Goal: Task Accomplishment & Management: Use online tool/utility

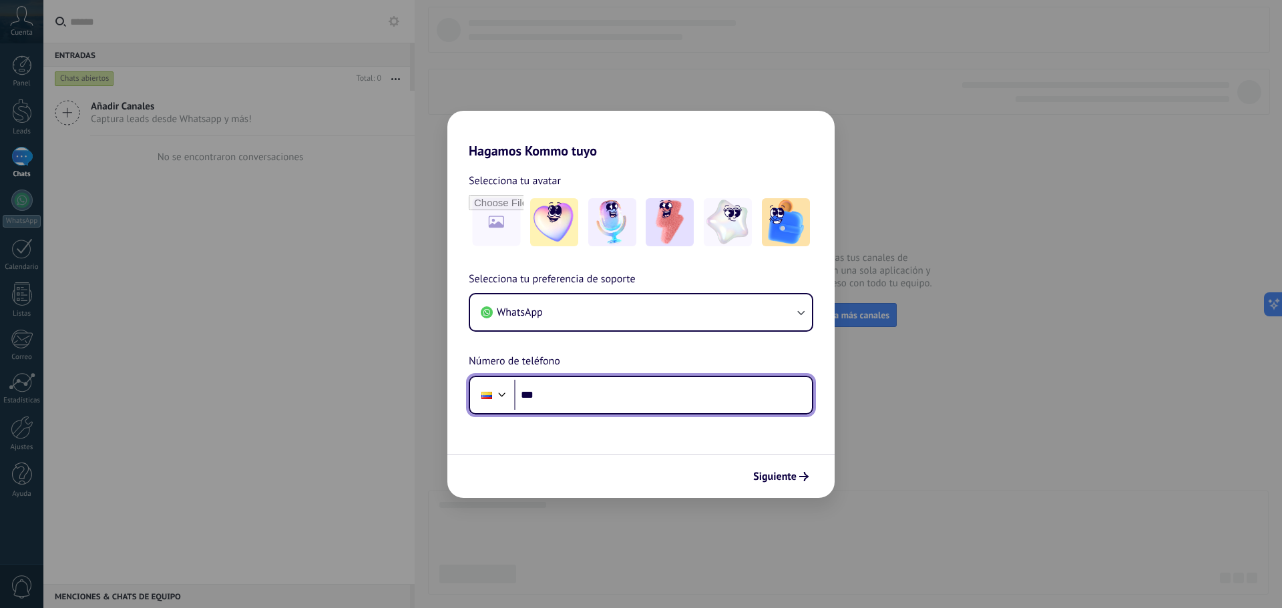
click at [610, 400] on input "***" at bounding box center [663, 395] width 298 height 31
click at [922, 473] on div "Hagamos Kommo tuyo Selecciona tu avatar Selecciona tu preferencia de soporte Wh…" at bounding box center [641, 304] width 1282 height 608
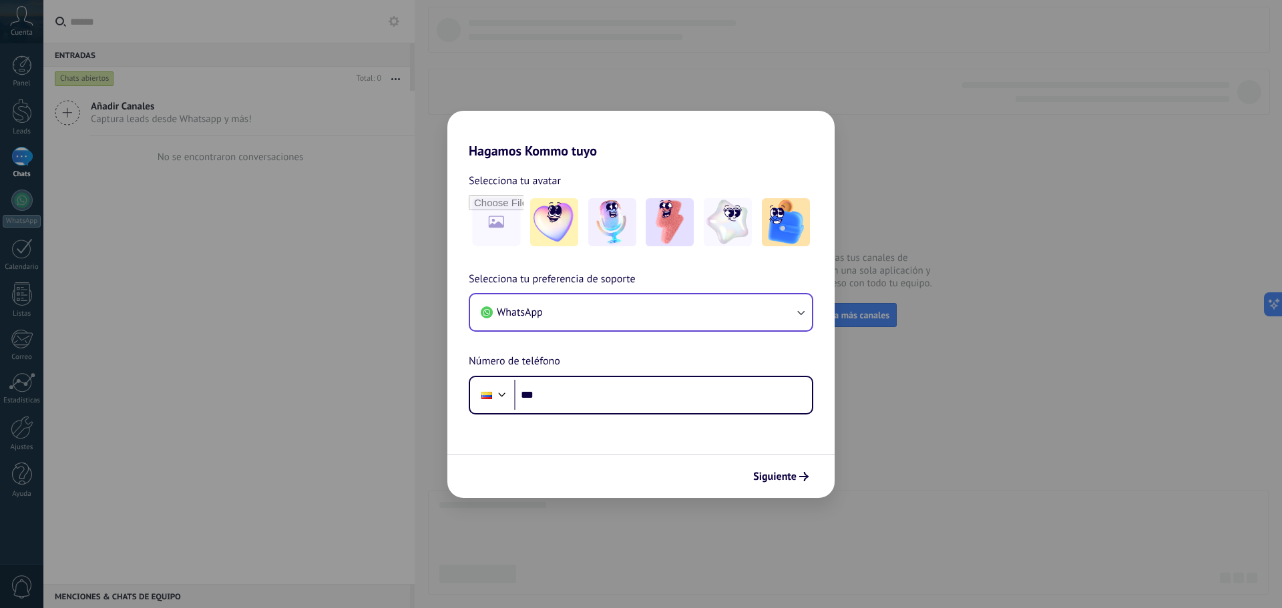
drag, startPoint x: 918, startPoint y: 471, endPoint x: 724, endPoint y: 306, distance: 254.9
click at [918, 469] on div "Hagamos Kommo tuyo Selecciona tu avatar Selecciona tu preferencia de soporte Wh…" at bounding box center [641, 304] width 1282 height 608
click at [954, 328] on div "Hagamos Kommo tuyo Selecciona tu avatar Selecciona tu preferencia de soporte Wh…" at bounding box center [641, 304] width 1282 height 608
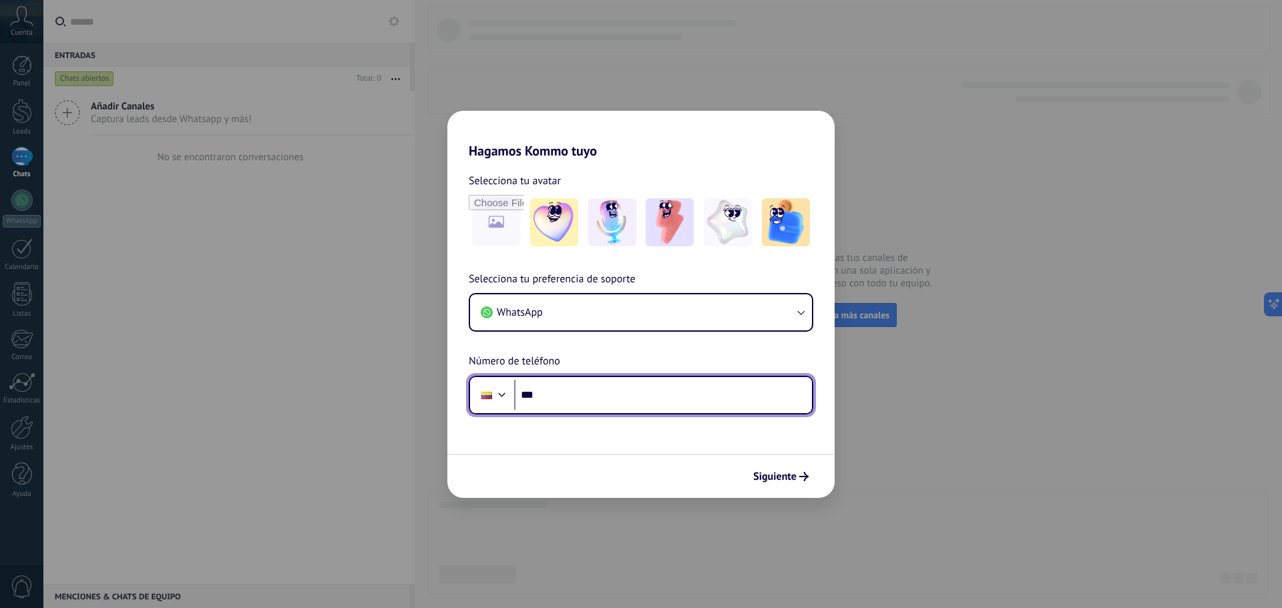
click at [652, 399] on input "***" at bounding box center [663, 395] width 298 height 31
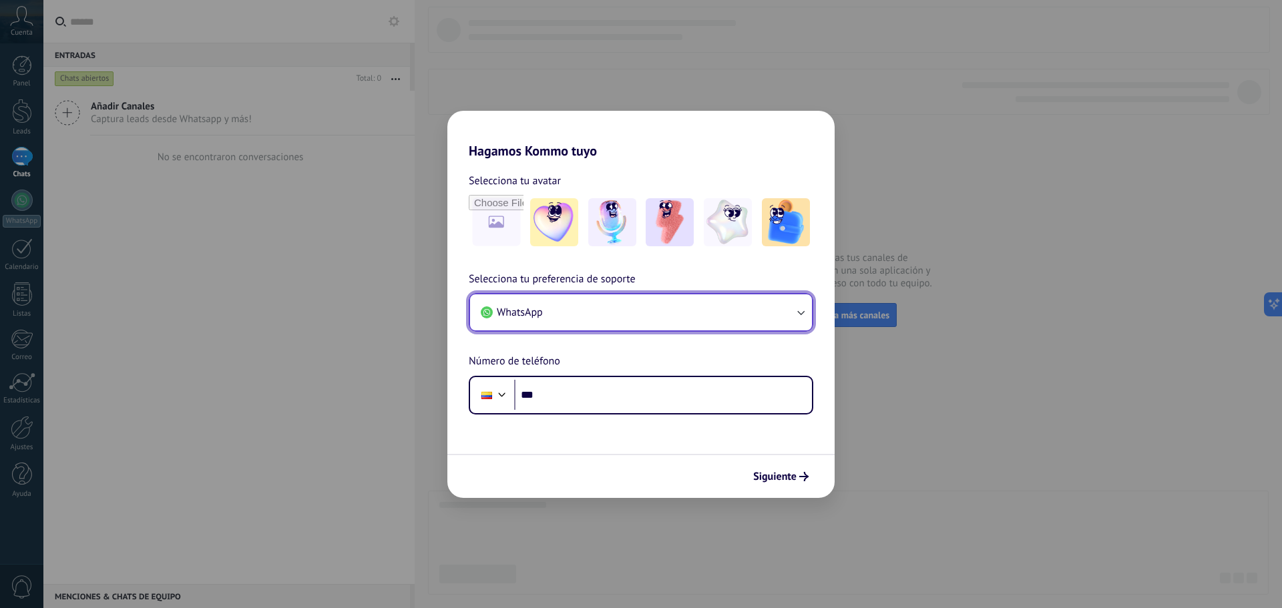
click at [797, 309] on icon "button" at bounding box center [800, 312] width 13 height 13
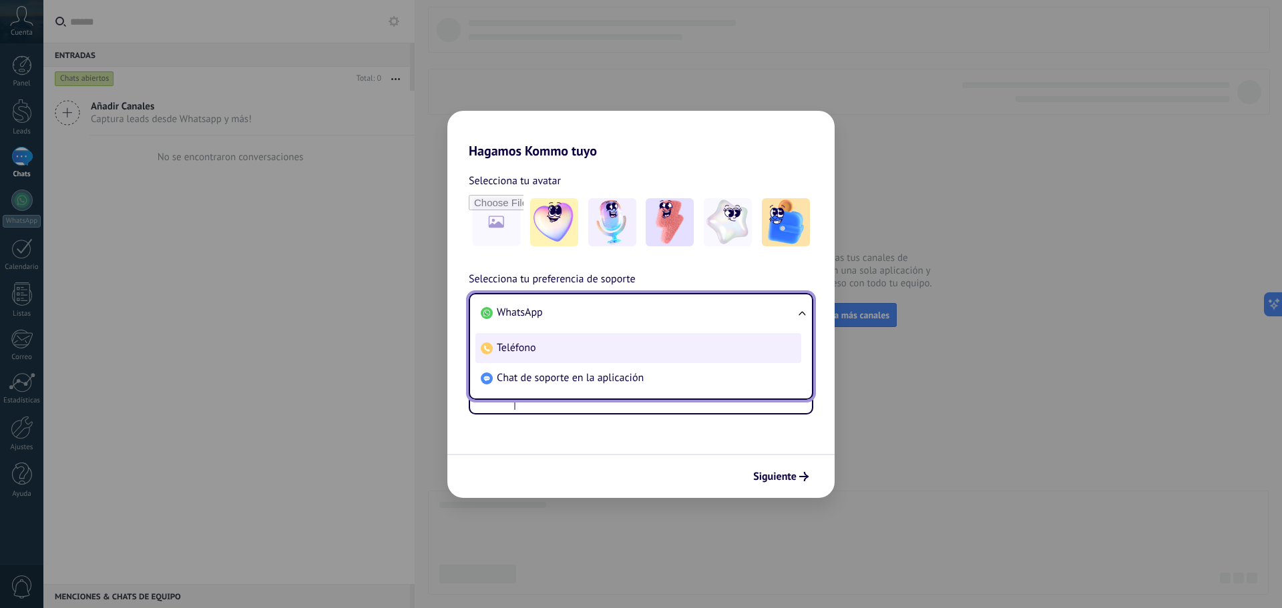
click at [547, 357] on li "Teléfono" at bounding box center [638, 348] width 326 height 30
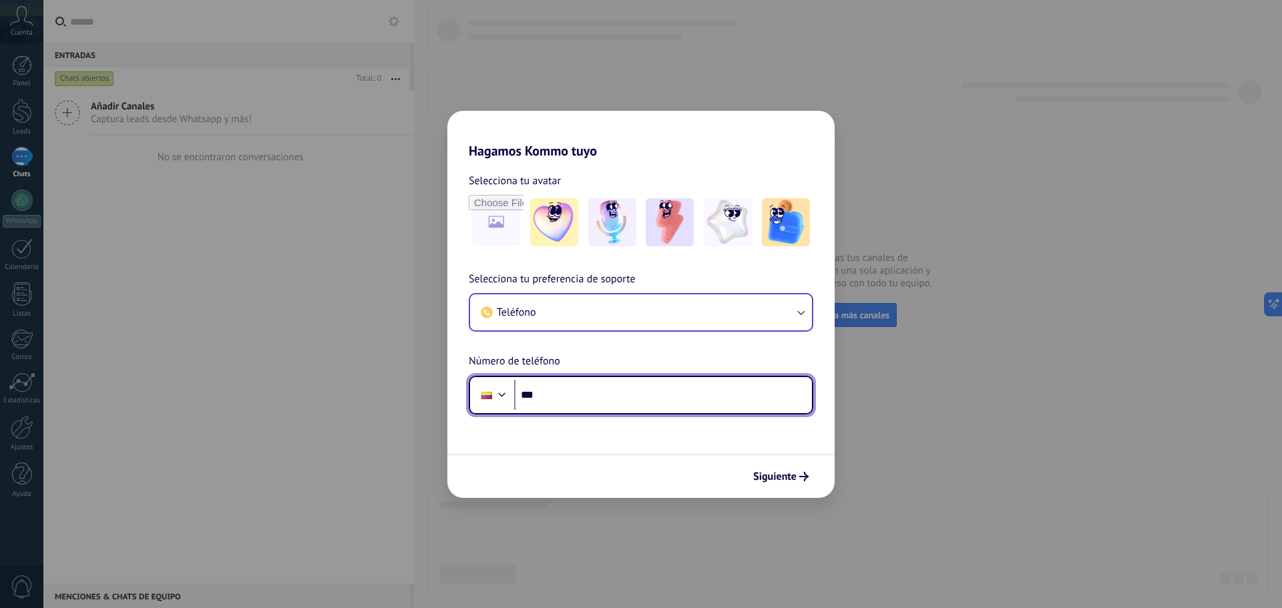
click at [602, 395] on input "***" at bounding box center [663, 395] width 298 height 31
type input "**********"
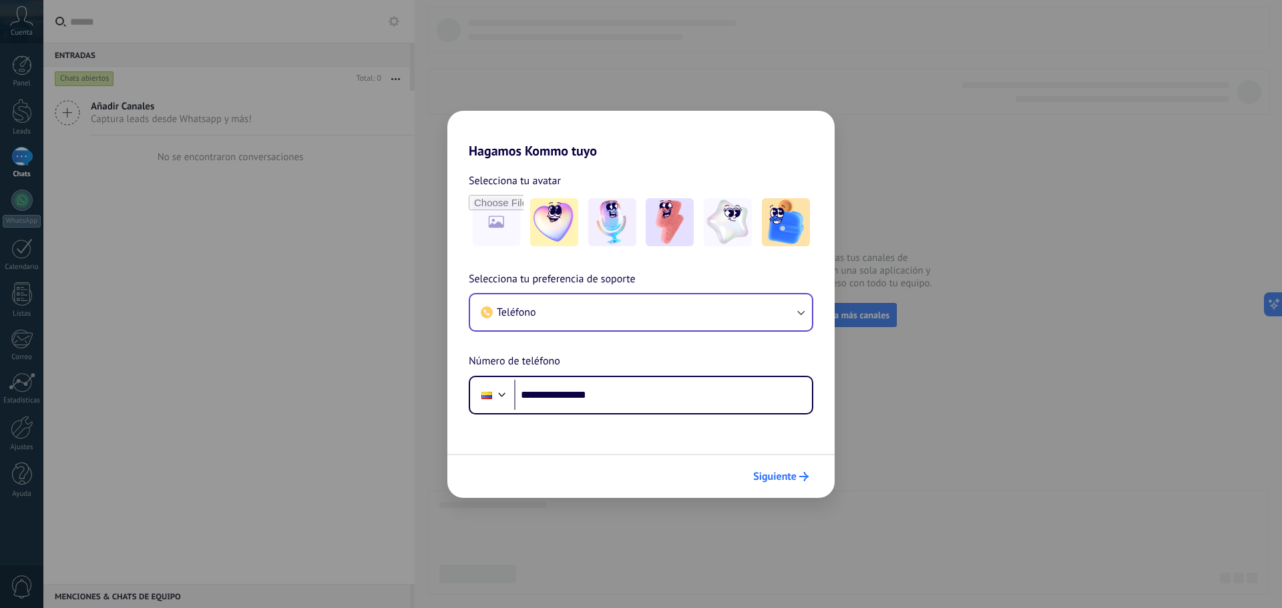
click at [779, 475] on span "Siguiente" at bounding box center [774, 476] width 43 height 9
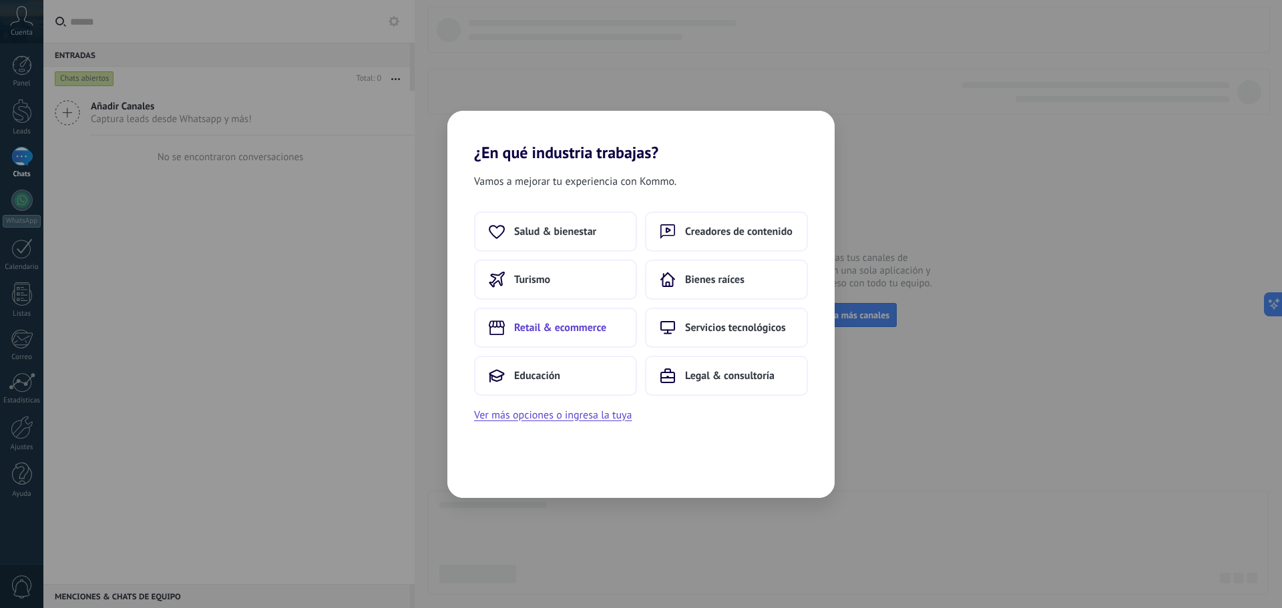
click at [576, 331] on span "Retail & ecommerce" at bounding box center [560, 327] width 92 height 13
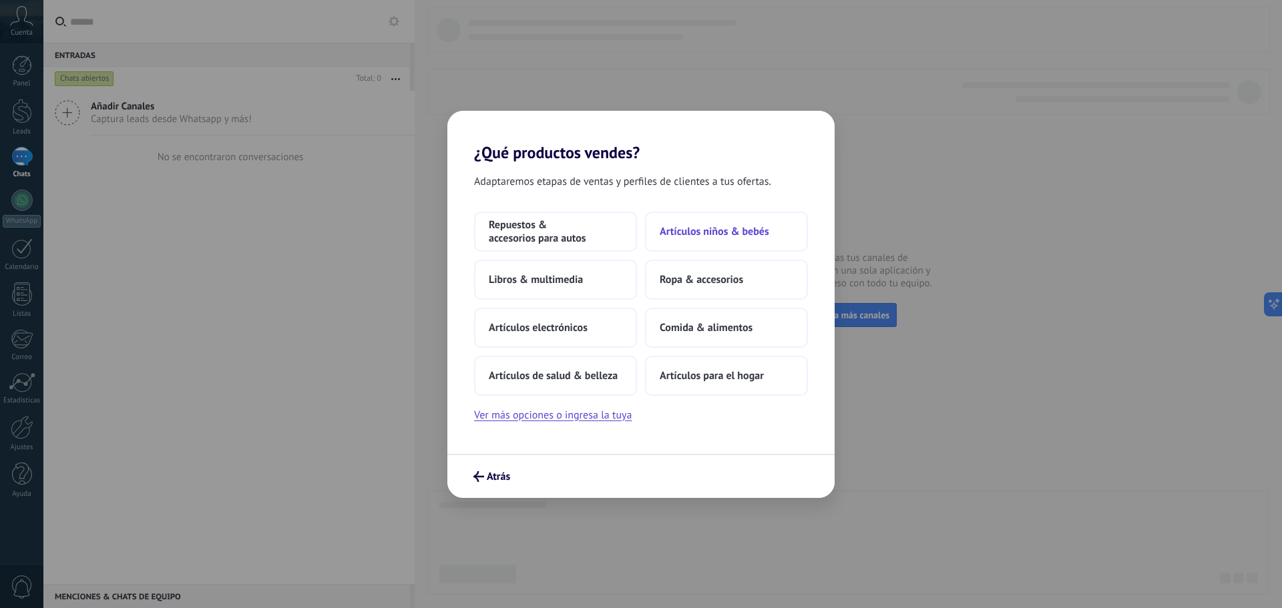
click at [678, 237] on span "Artículos niños & bebés" at bounding box center [715, 231] width 110 height 13
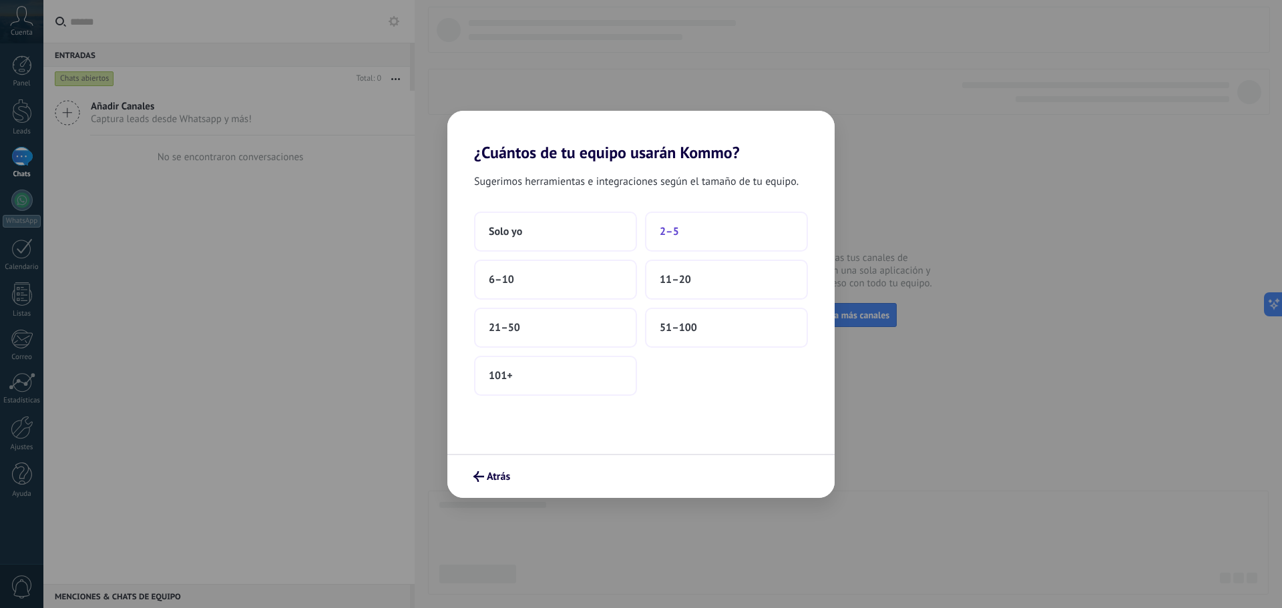
click at [707, 227] on button "2–5" at bounding box center [726, 232] width 163 height 40
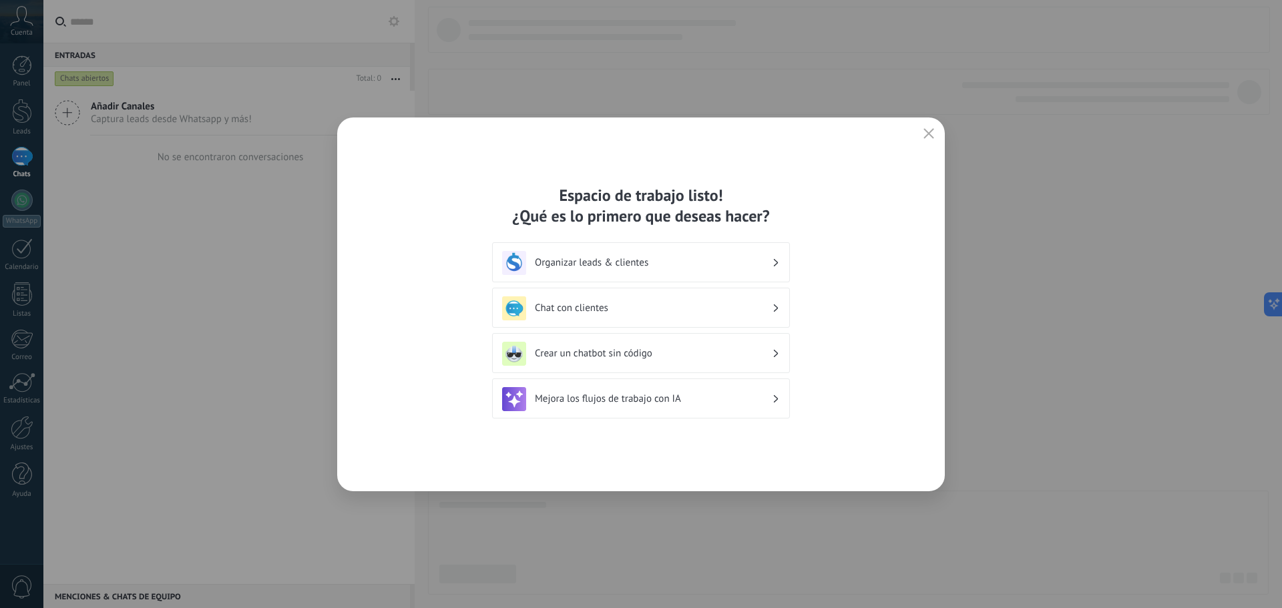
click at [932, 133] on icon "button" at bounding box center [929, 133] width 11 height 11
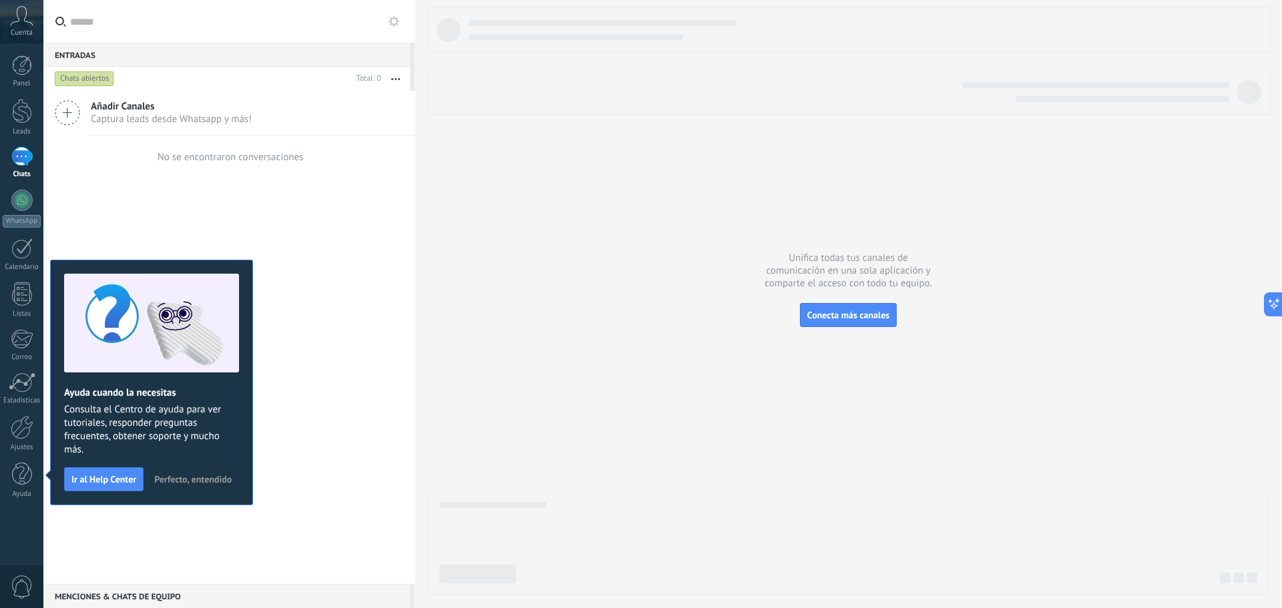
click at [532, 353] on div at bounding box center [848, 301] width 841 height 588
click at [17, 438] on div at bounding box center [22, 427] width 23 height 23
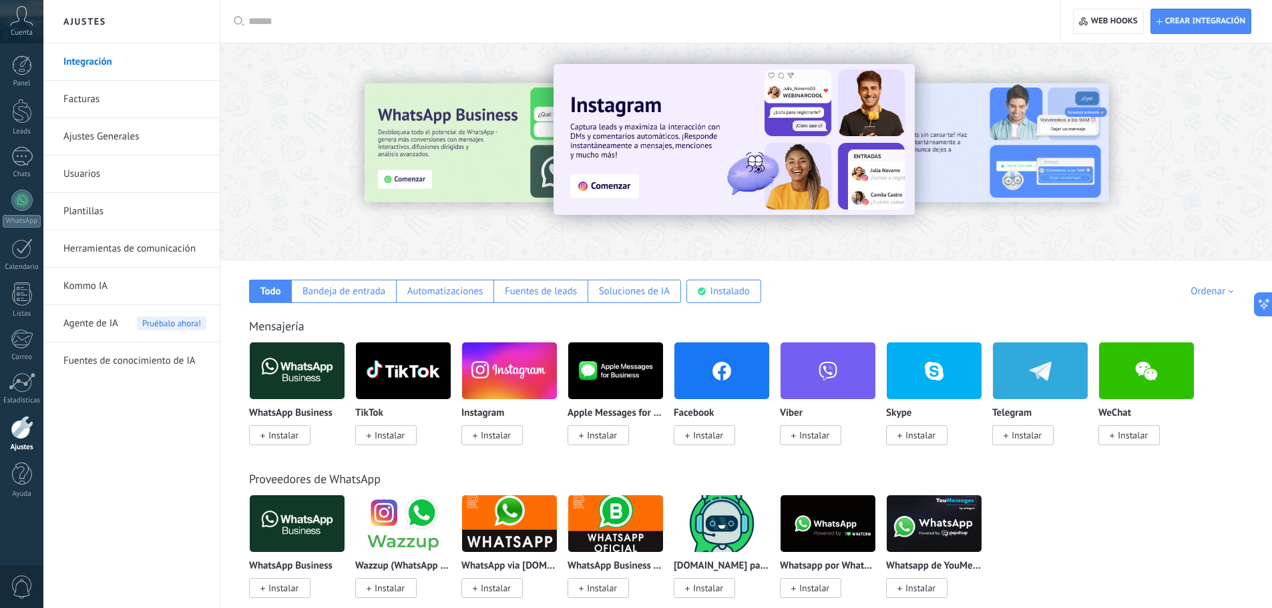
click at [280, 435] on span "Instalar" at bounding box center [283, 435] width 30 height 12
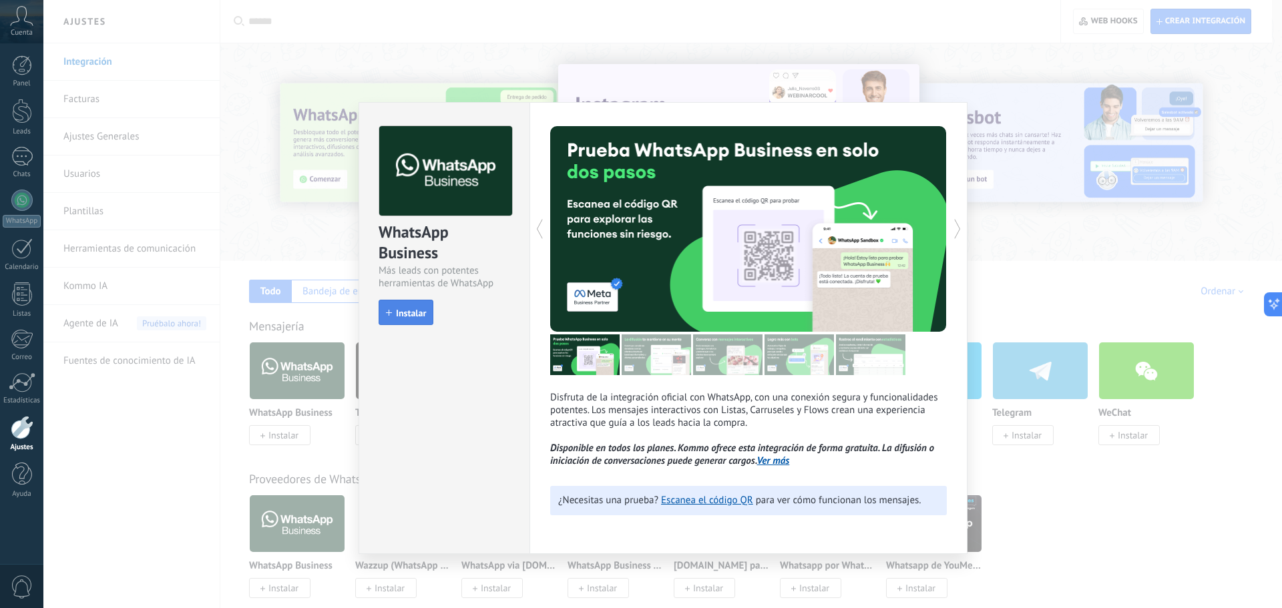
click at [405, 313] on span "Instalar" at bounding box center [411, 313] width 30 height 9
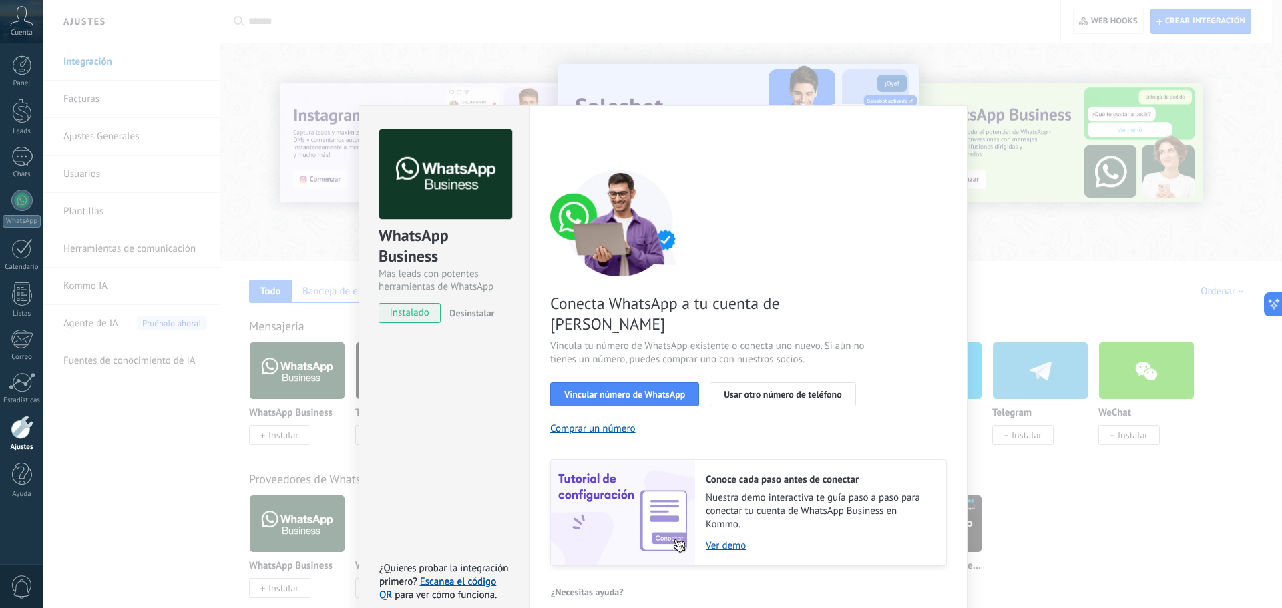
click at [145, 432] on div "WhatsApp Business Más leads con potentes herramientas de WhatsApp instalado Des…" at bounding box center [662, 304] width 1239 height 608
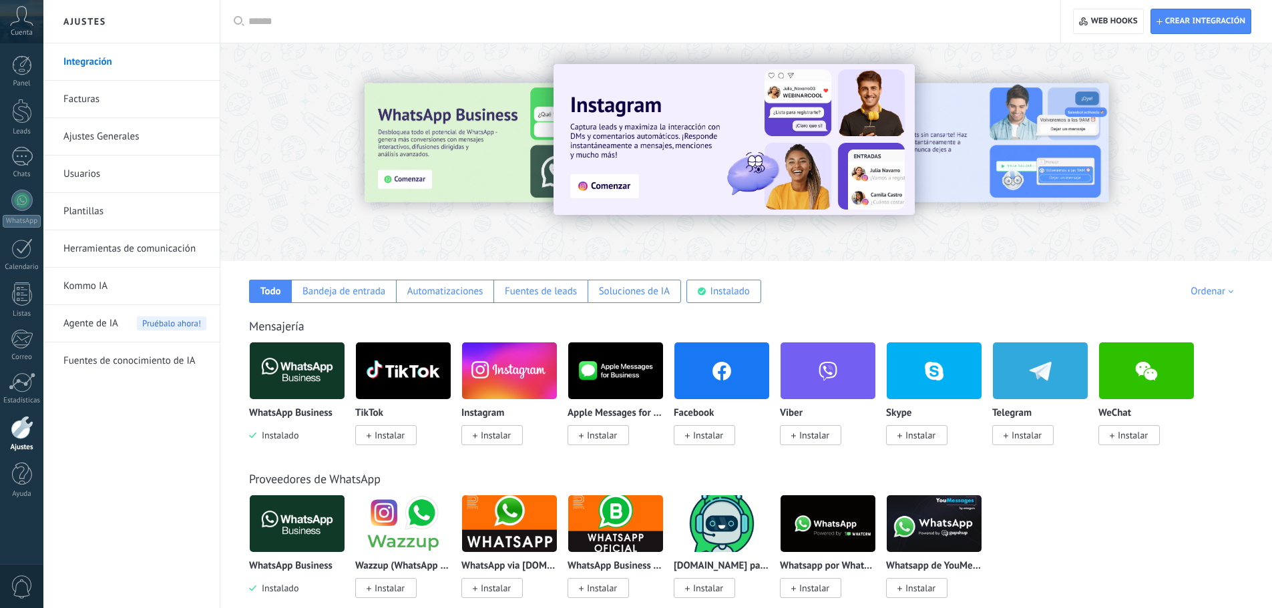
click at [313, 375] on img at bounding box center [297, 371] width 95 height 65
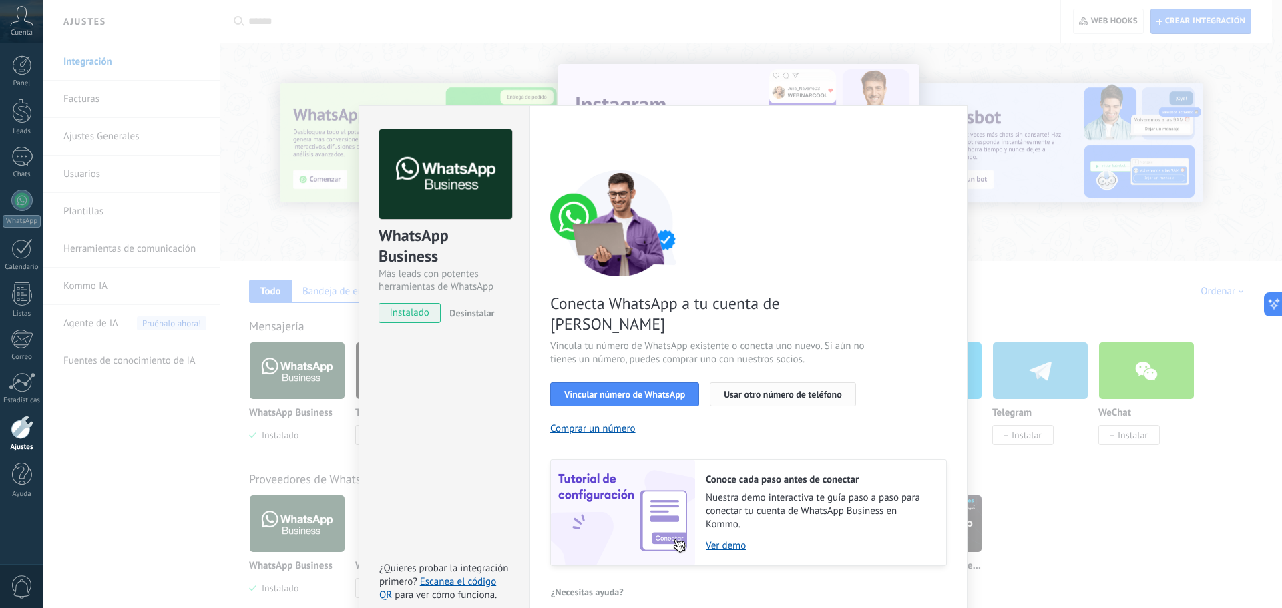
click at [779, 390] on span "Usar otro número de teléfono" at bounding box center [783, 394] width 118 height 9
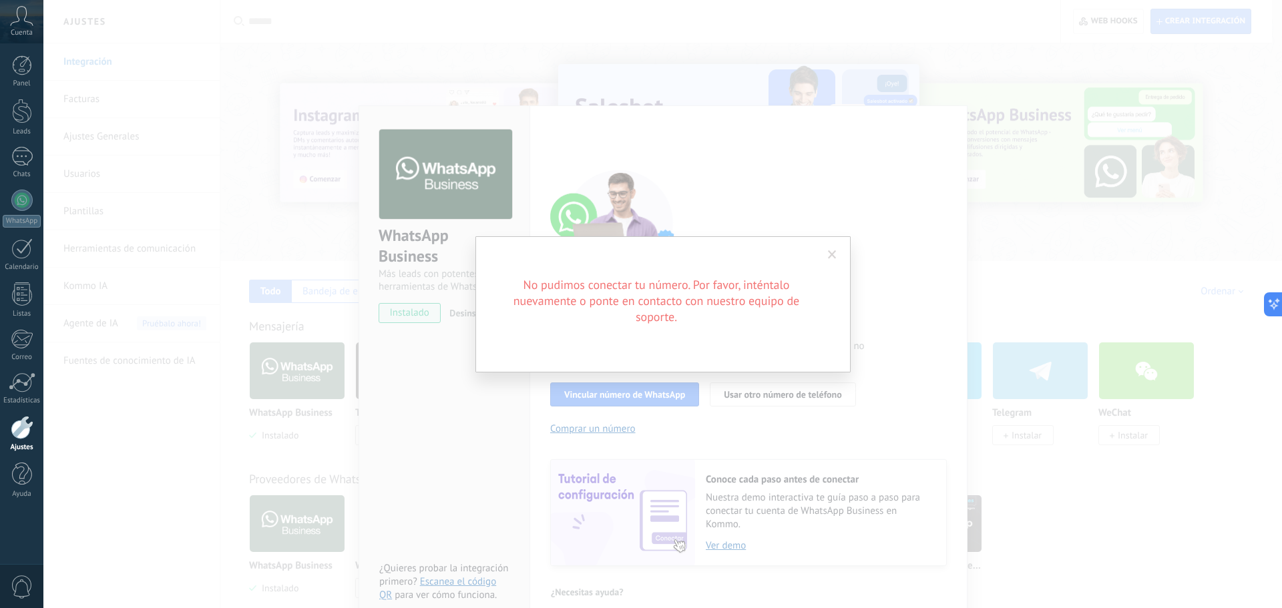
click at [835, 252] on span at bounding box center [832, 254] width 9 height 9
